Goal: Navigation & Orientation: Find specific page/section

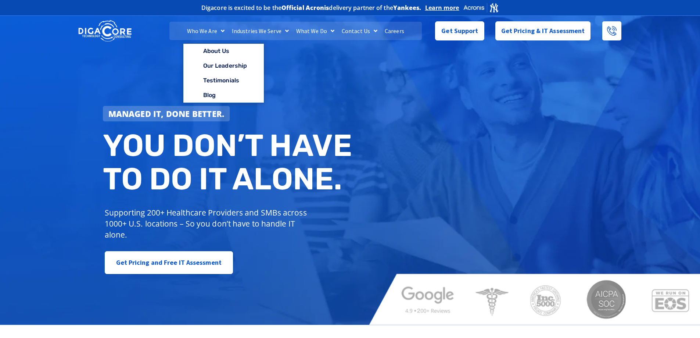
click at [216, 31] on link "Who We Are" at bounding box center [205, 31] width 45 height 18
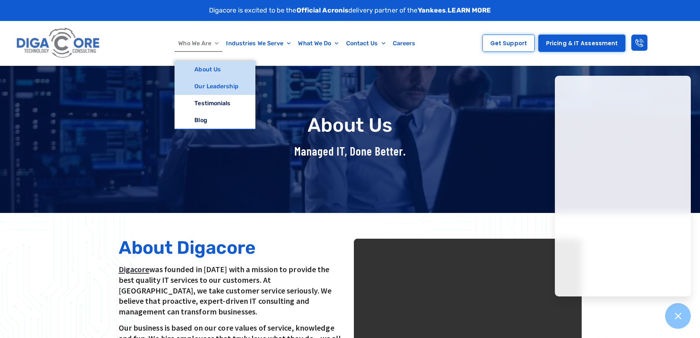
click at [215, 83] on link "Our Leadership" at bounding box center [215, 86] width 81 height 17
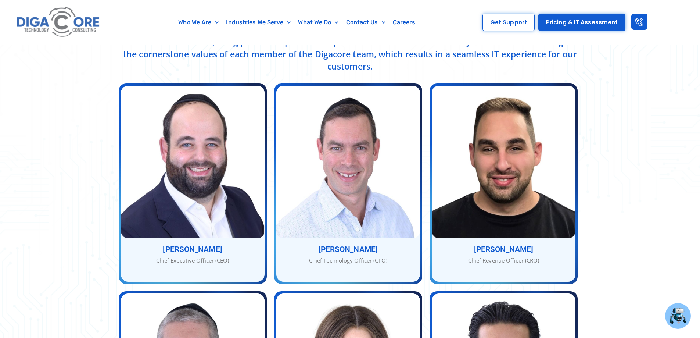
scroll to position [257, 0]
